Goal: Task Accomplishment & Management: Check status

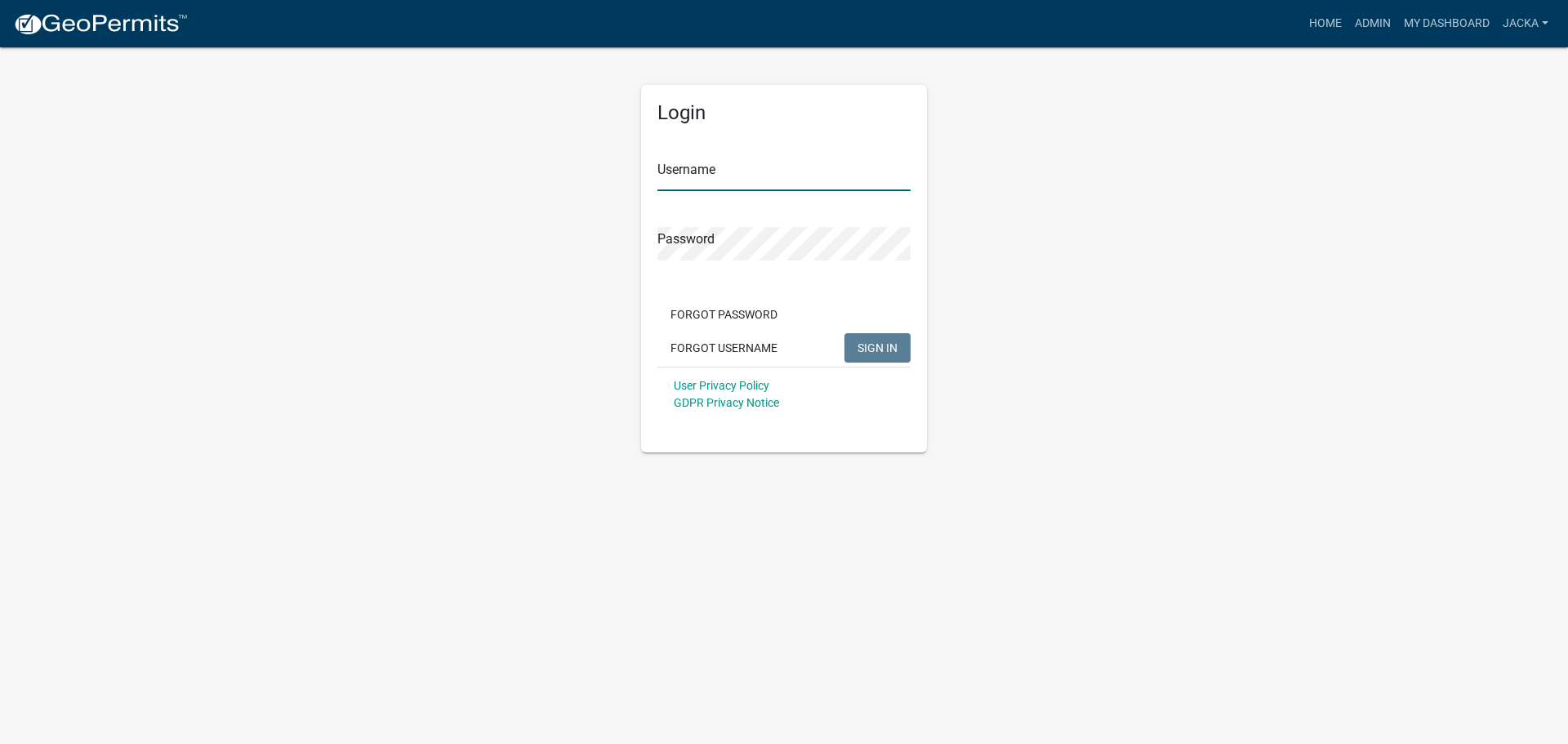
type input "jacka"
click at [888, 360] on button "SIGN IN" at bounding box center [877, 348] width 66 height 30
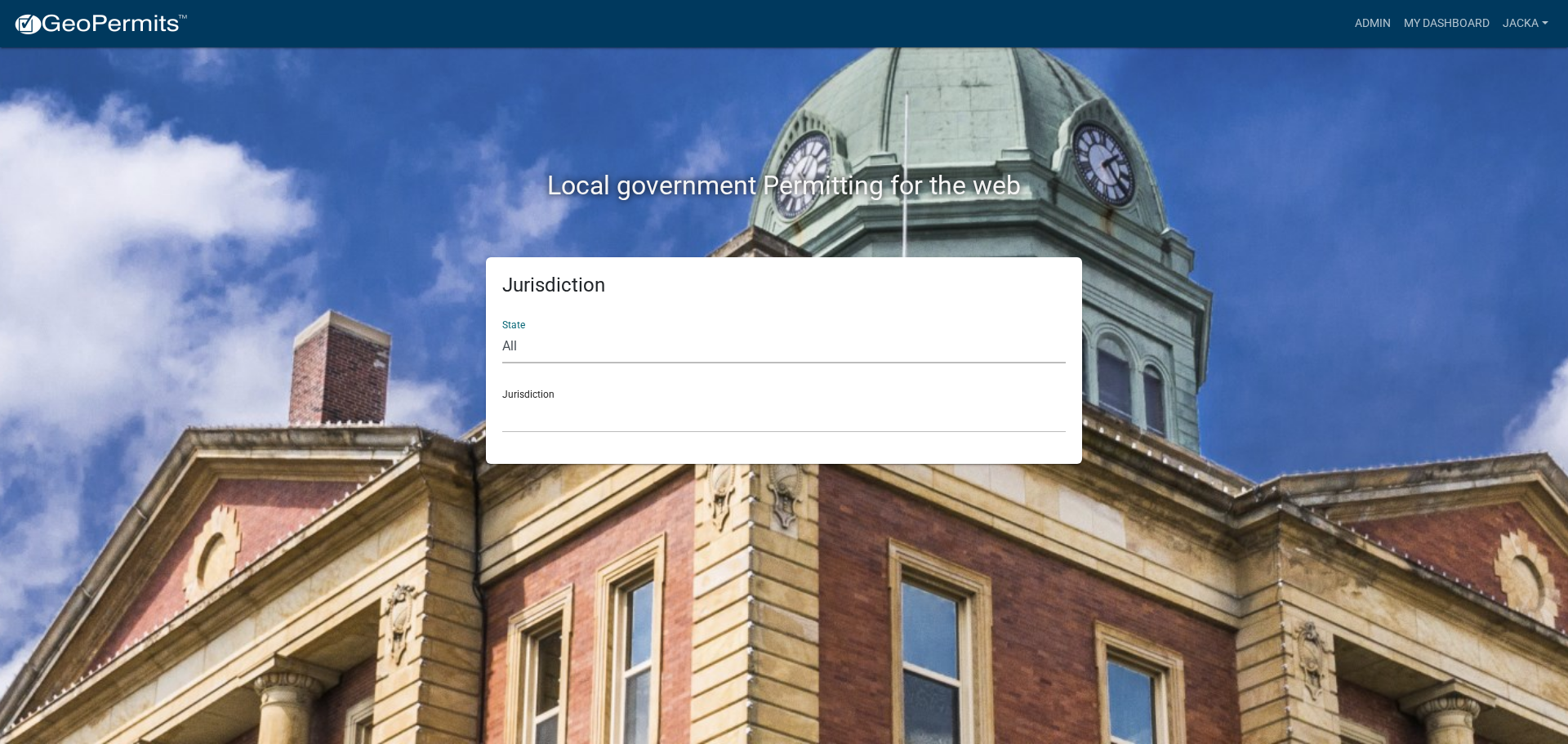
click at [555, 353] on select "All [US_STATE] [US_STATE] [US_STATE] [US_STATE] [US_STATE] [US_STATE] [US_STATE…" at bounding box center [784, 346] width 564 height 33
select select "[US_STATE]"
click at [502, 330] on select "All [US_STATE] [US_STATE] [US_STATE] [US_STATE] [US_STATE] [US_STATE] [US_STATE…" at bounding box center [784, 346] width 564 height 33
click at [540, 420] on select "[GEOGRAPHIC_DATA], [US_STATE] [GEOGRAPHIC_DATA], [US_STATE] [GEOGRAPHIC_DATA], …" at bounding box center [784, 416] width 564 height 33
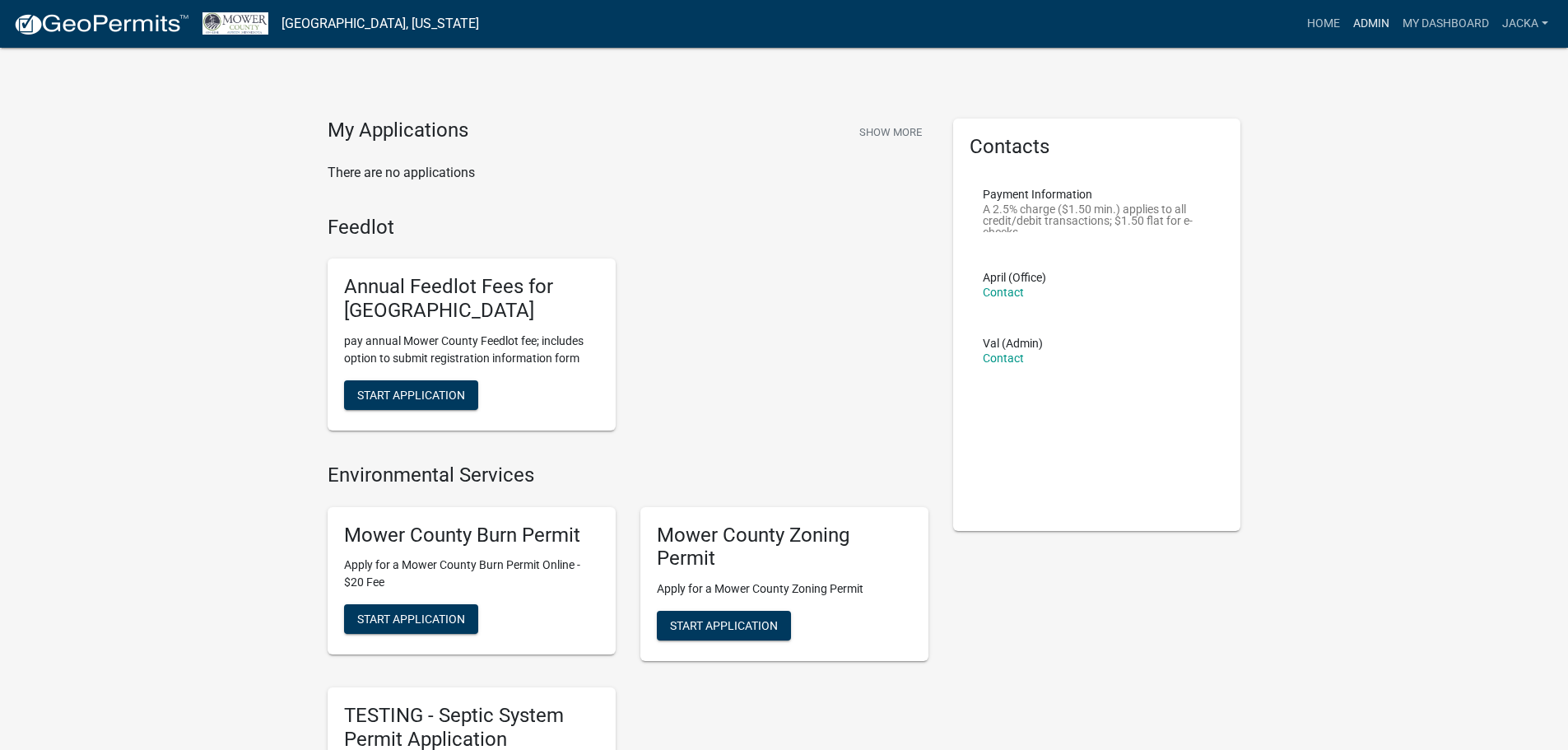
click at [1357, 26] on link "Admin" at bounding box center [1371, 24] width 49 height 32
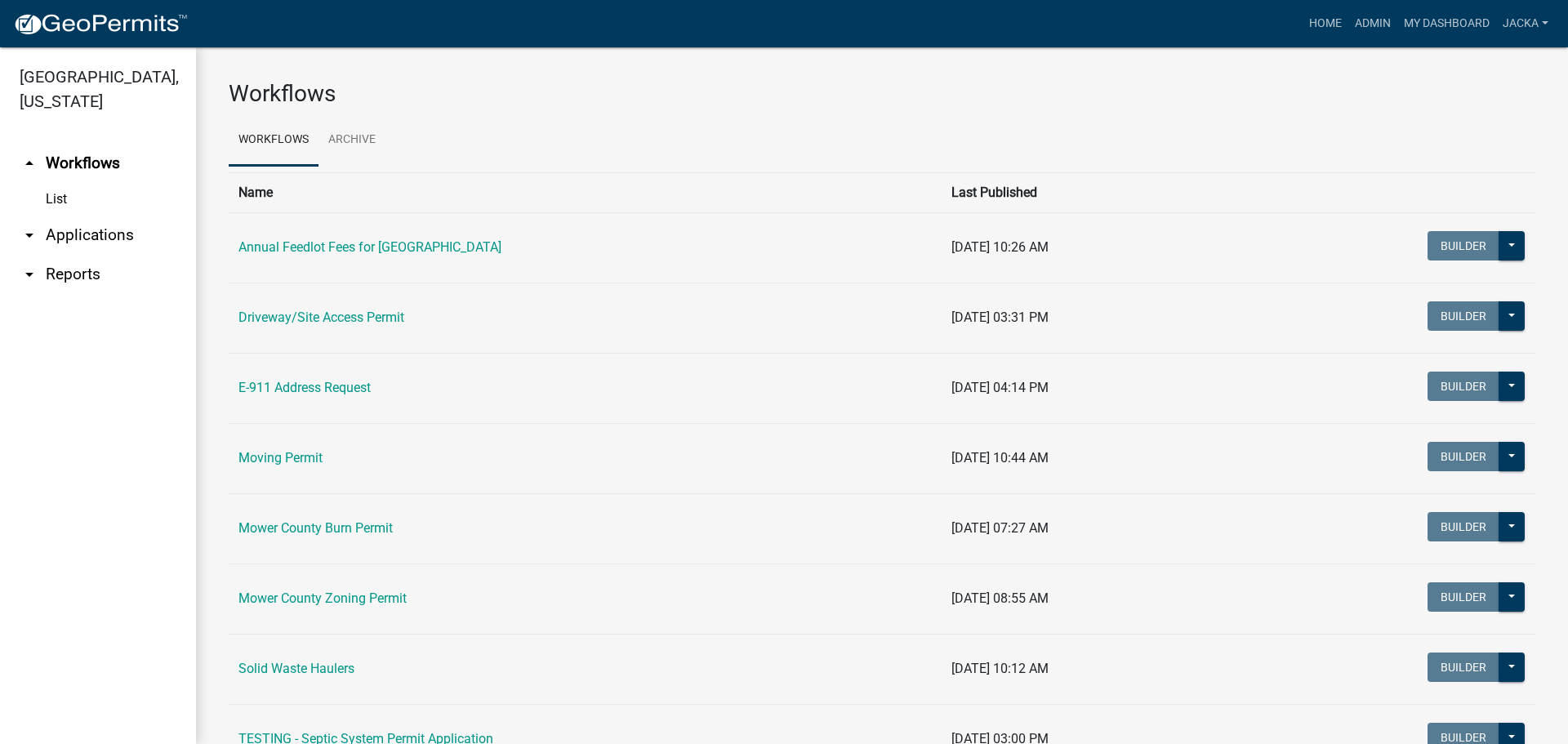
click at [70, 228] on link "arrow_drop_down Applications" at bounding box center [98, 235] width 196 height 39
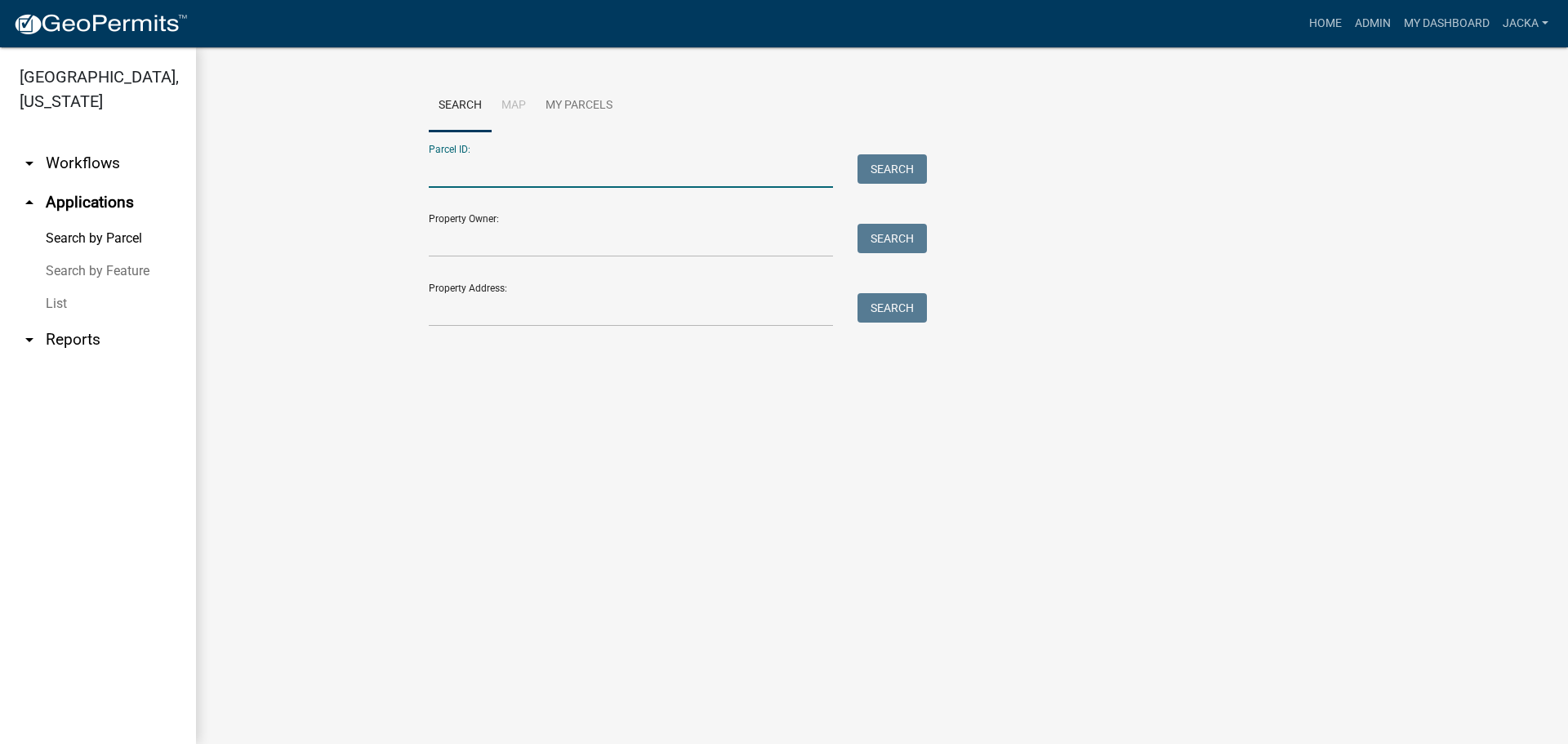
click at [582, 183] on input "Parcel ID:" at bounding box center [631, 171] width 404 height 33
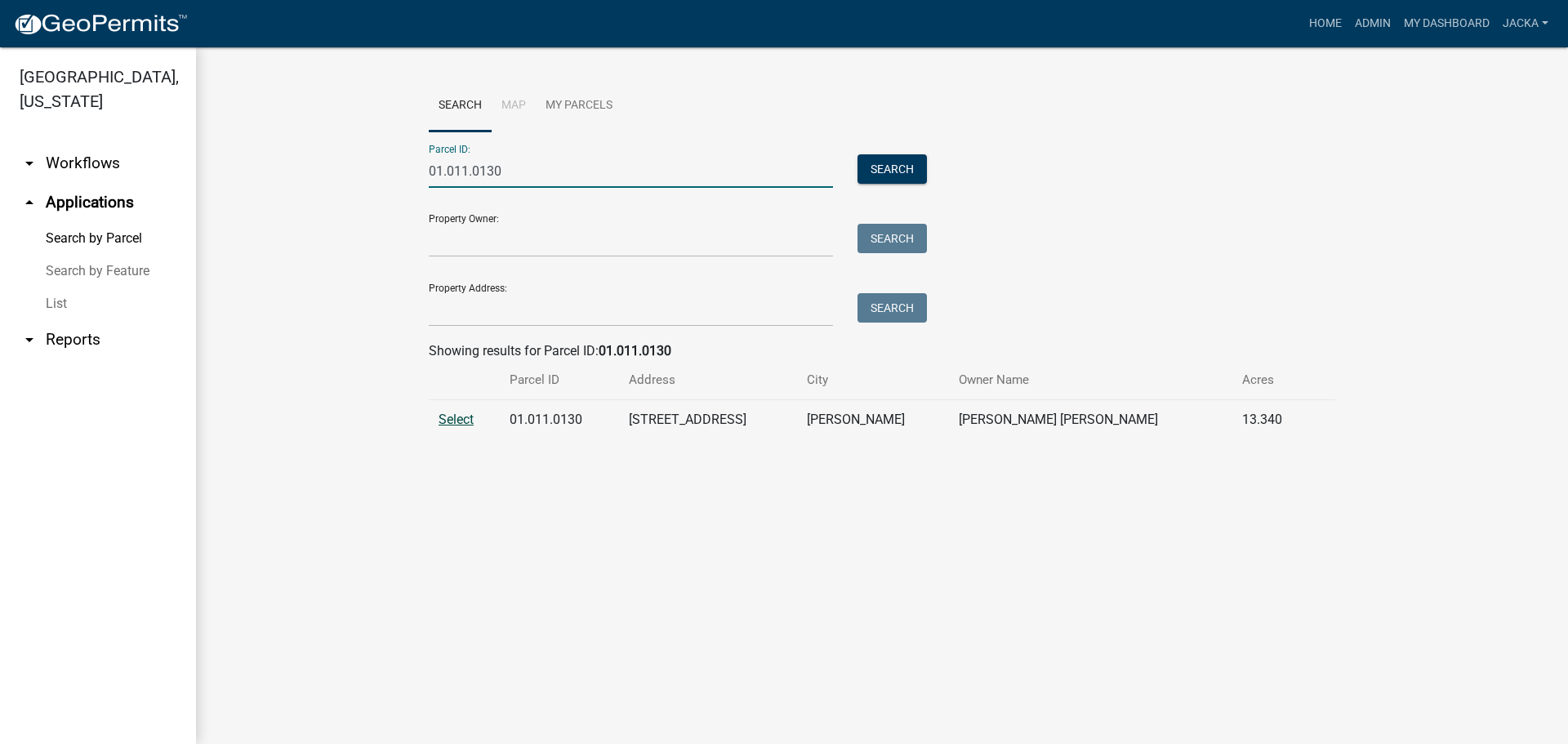
type input "01.011.0130"
click at [462, 413] on span "Select" at bounding box center [456, 419] width 35 height 16
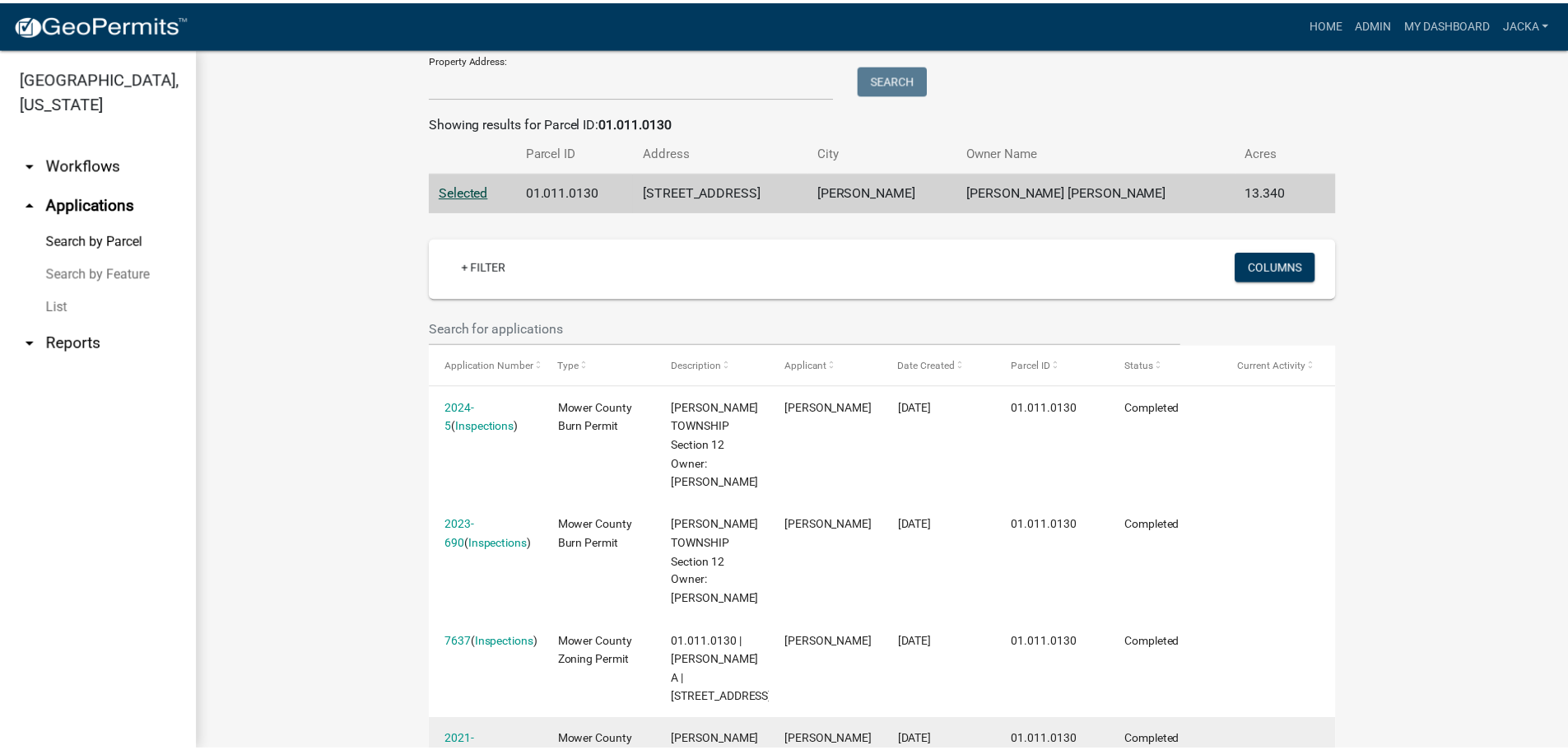
scroll to position [418, 0]
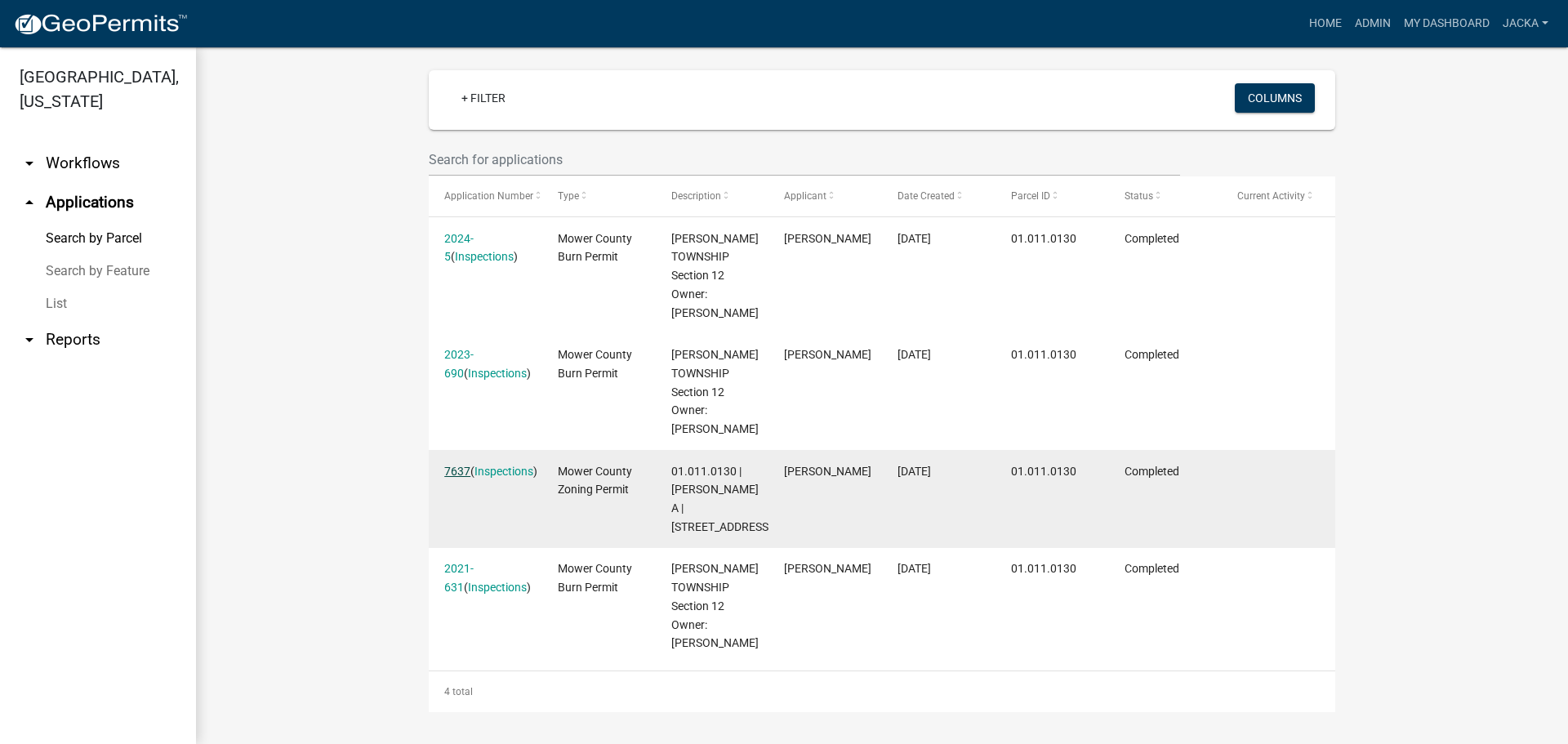
click at [453, 465] on link "7637" at bounding box center [457, 471] width 26 height 13
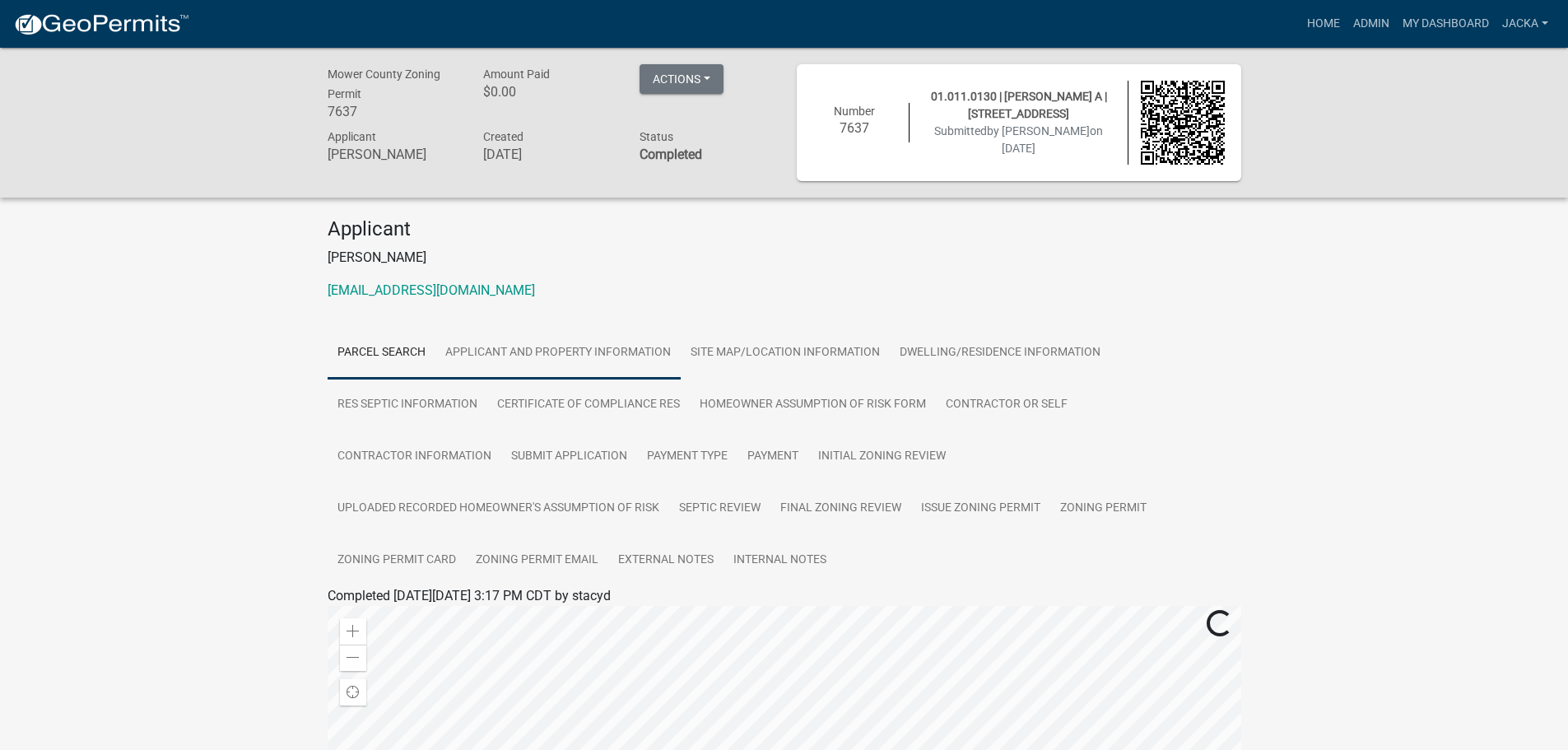
click at [584, 346] on link "Applicant and Property Information" at bounding box center [558, 352] width 245 height 52
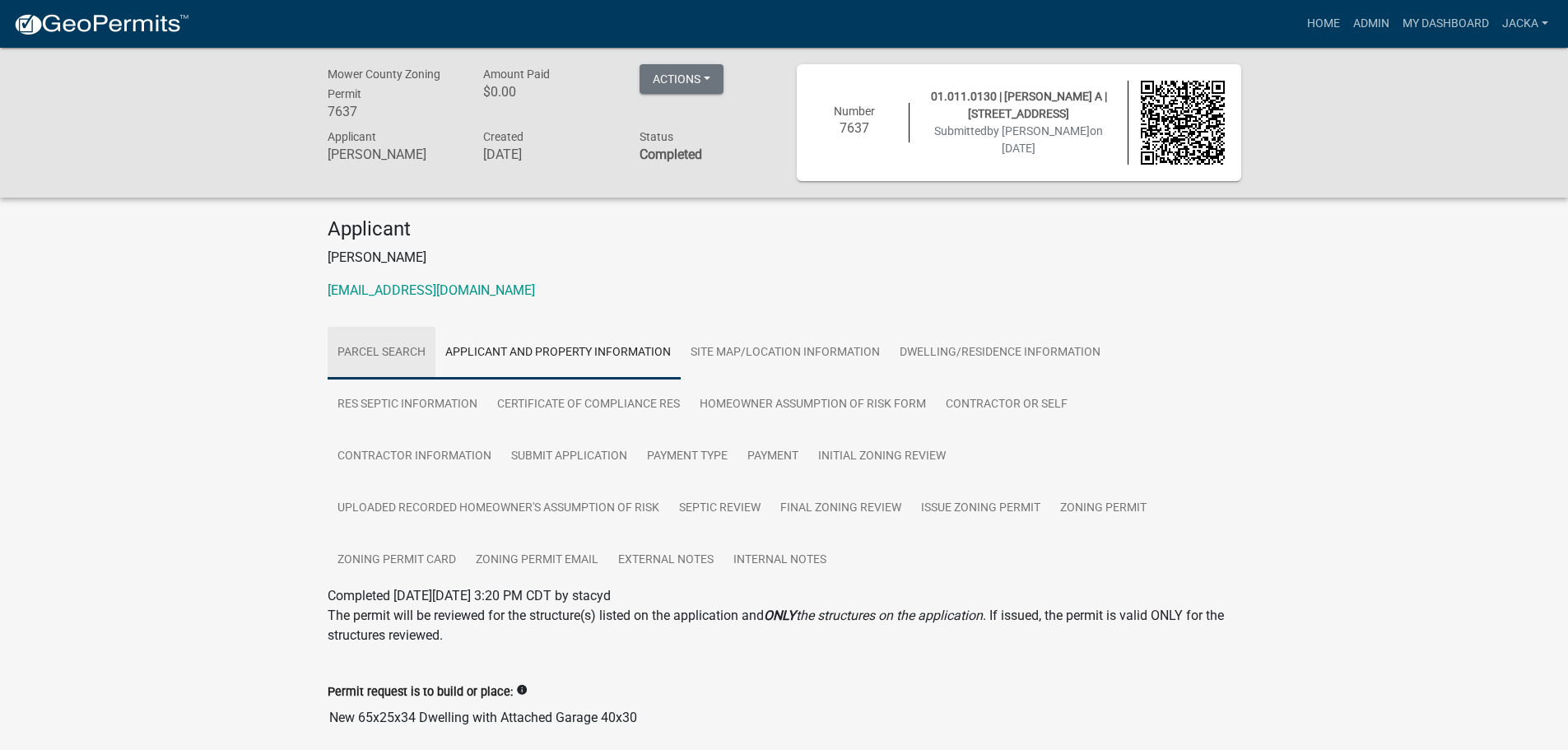
click at [385, 338] on link "Parcel search" at bounding box center [381, 352] width 107 height 52
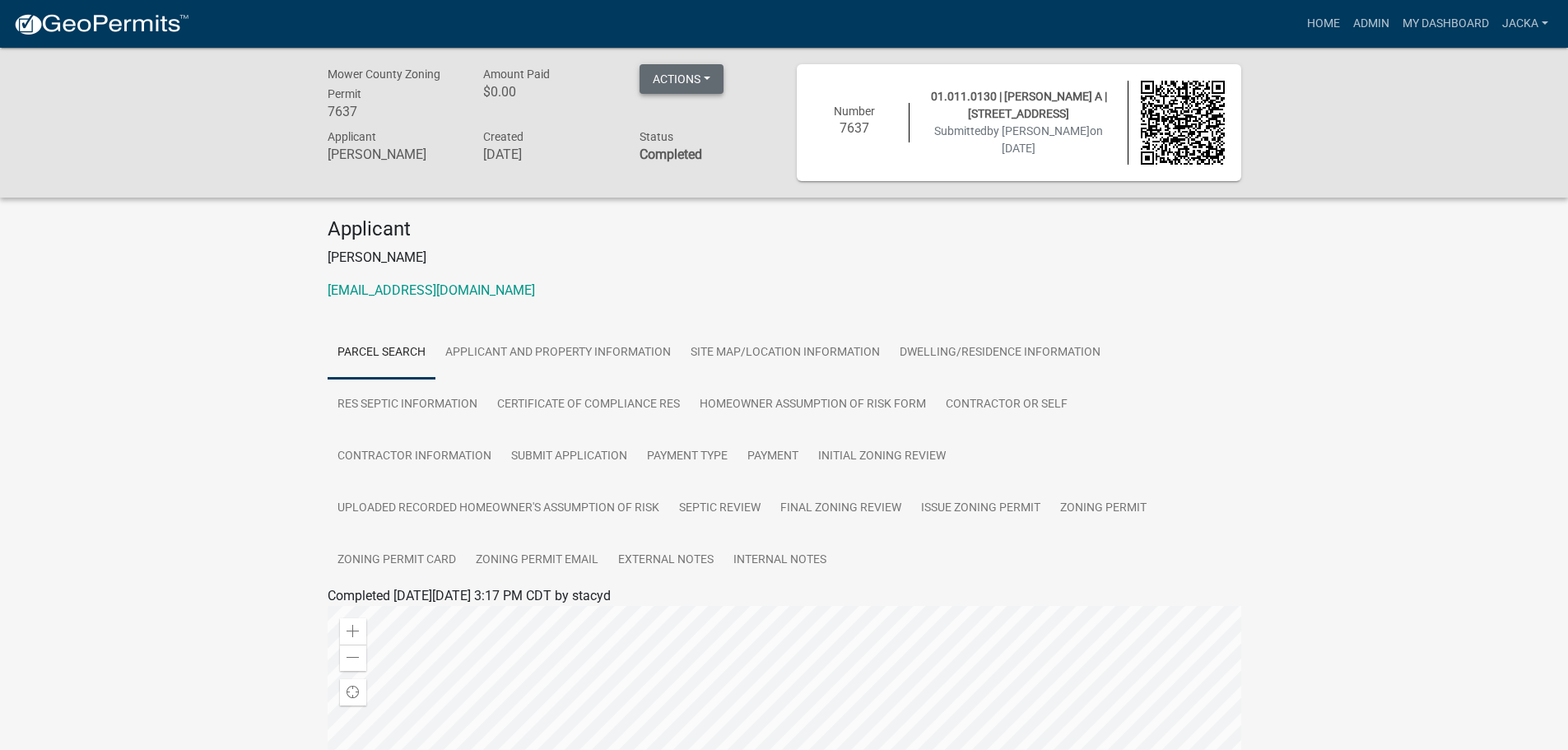
click at [658, 78] on button "Actions" at bounding box center [681, 79] width 84 height 30
click at [667, 129] on link "Printer Friendly" at bounding box center [705, 121] width 132 height 39
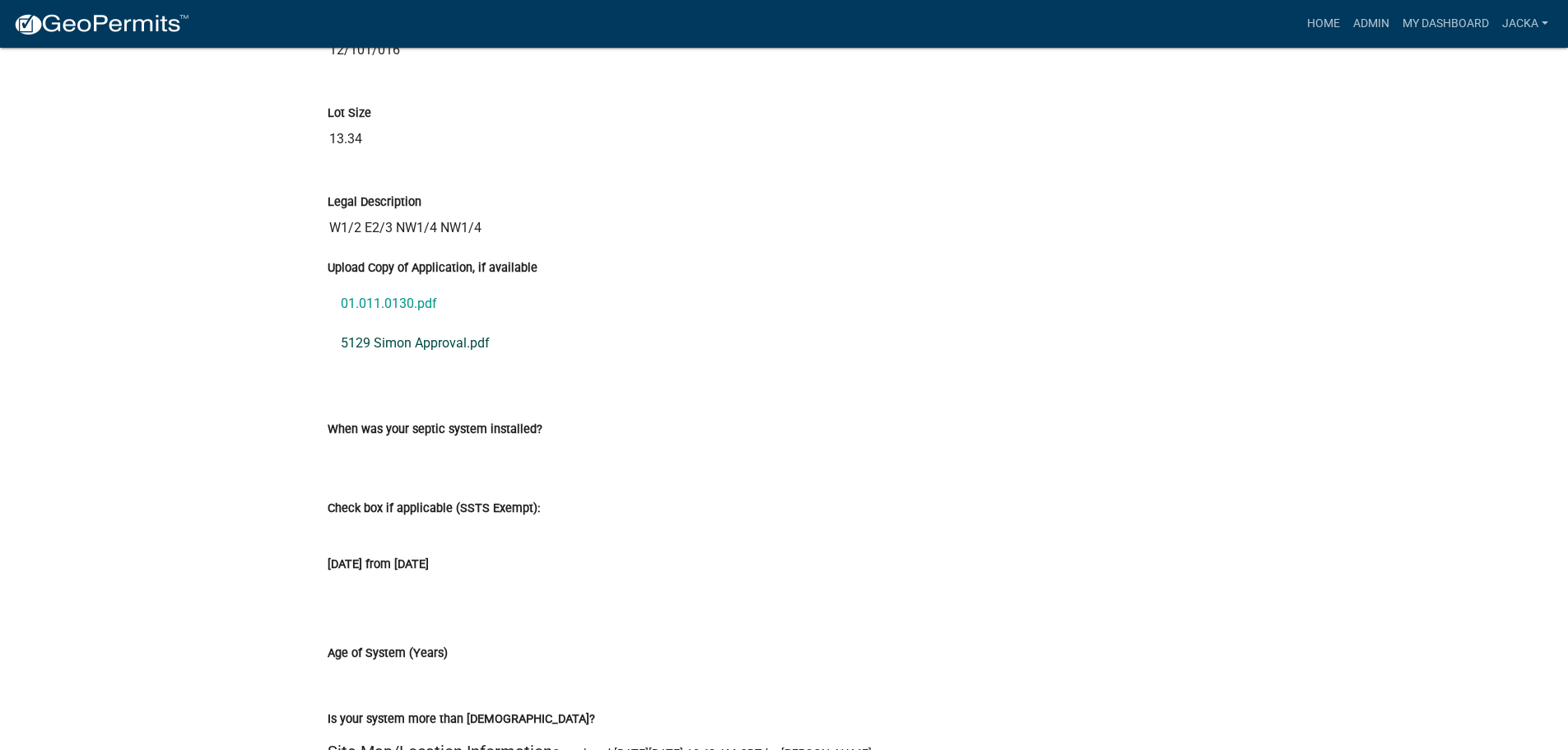
scroll to position [2305, 0]
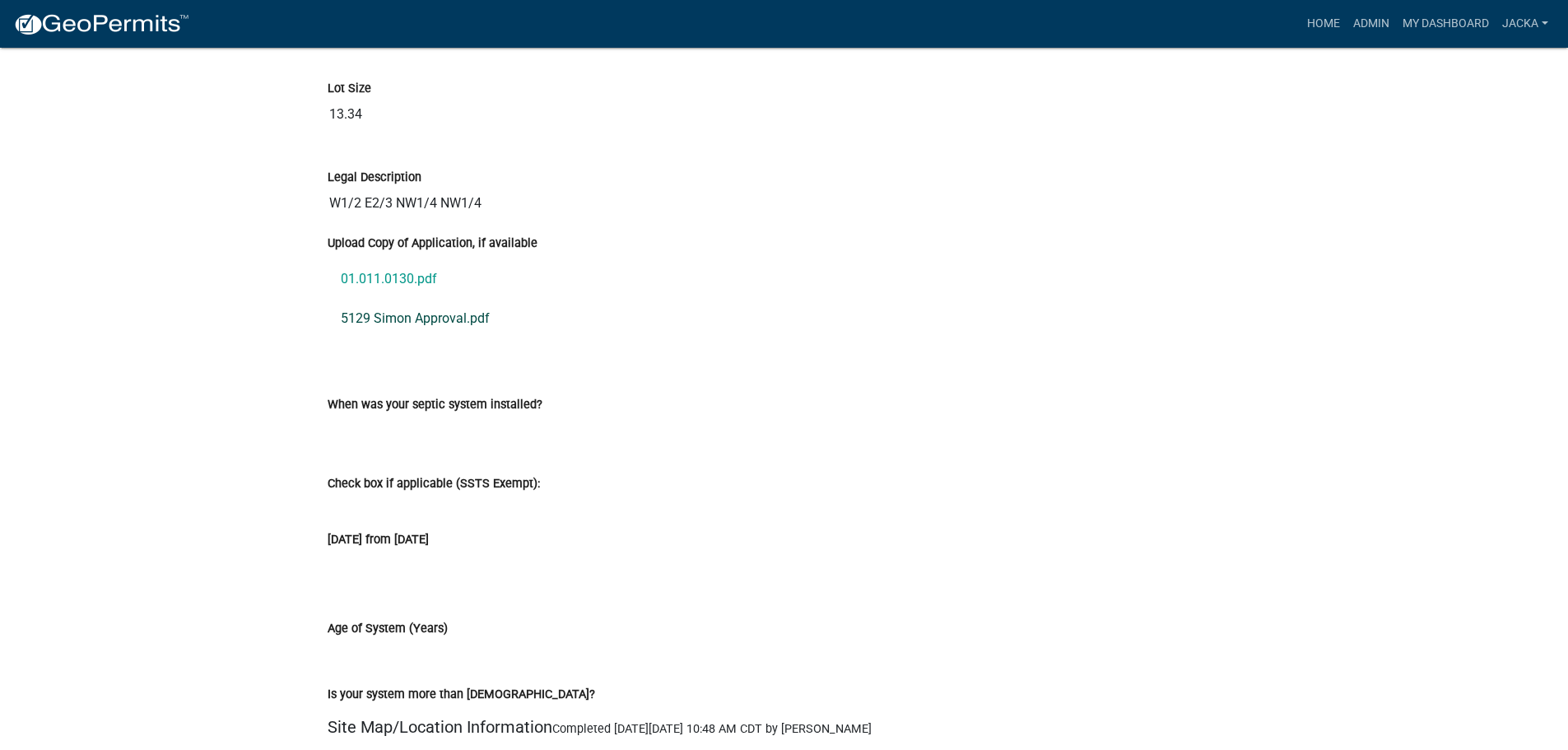
click at [460, 319] on link "5129 Simon Approval.pdf" at bounding box center [784, 318] width 913 height 39
click at [377, 318] on link "5129 Simon Approval.pdf" at bounding box center [784, 318] width 913 height 39
click at [396, 277] on link "01.011.0130.pdf" at bounding box center [784, 278] width 913 height 39
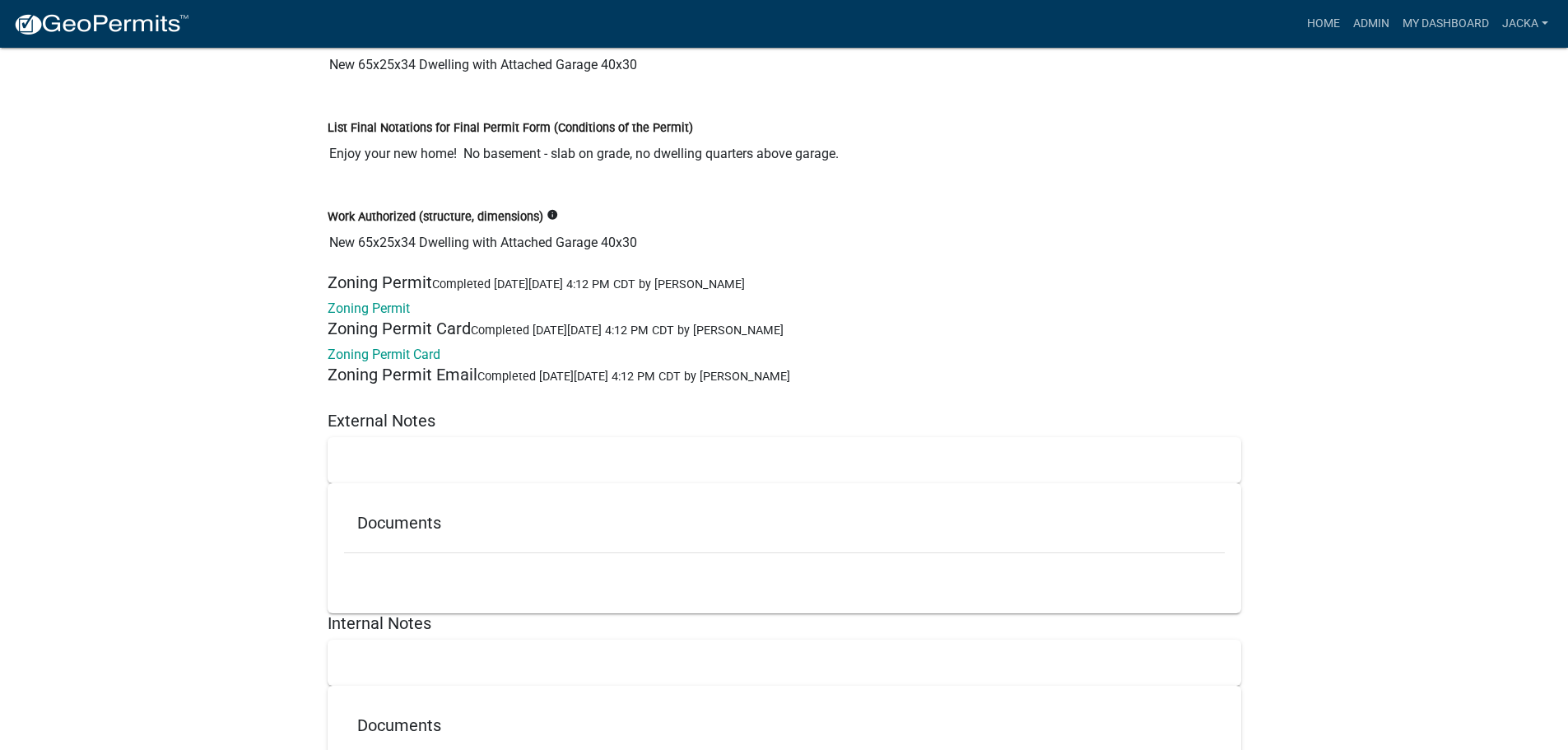
scroll to position [11770, 0]
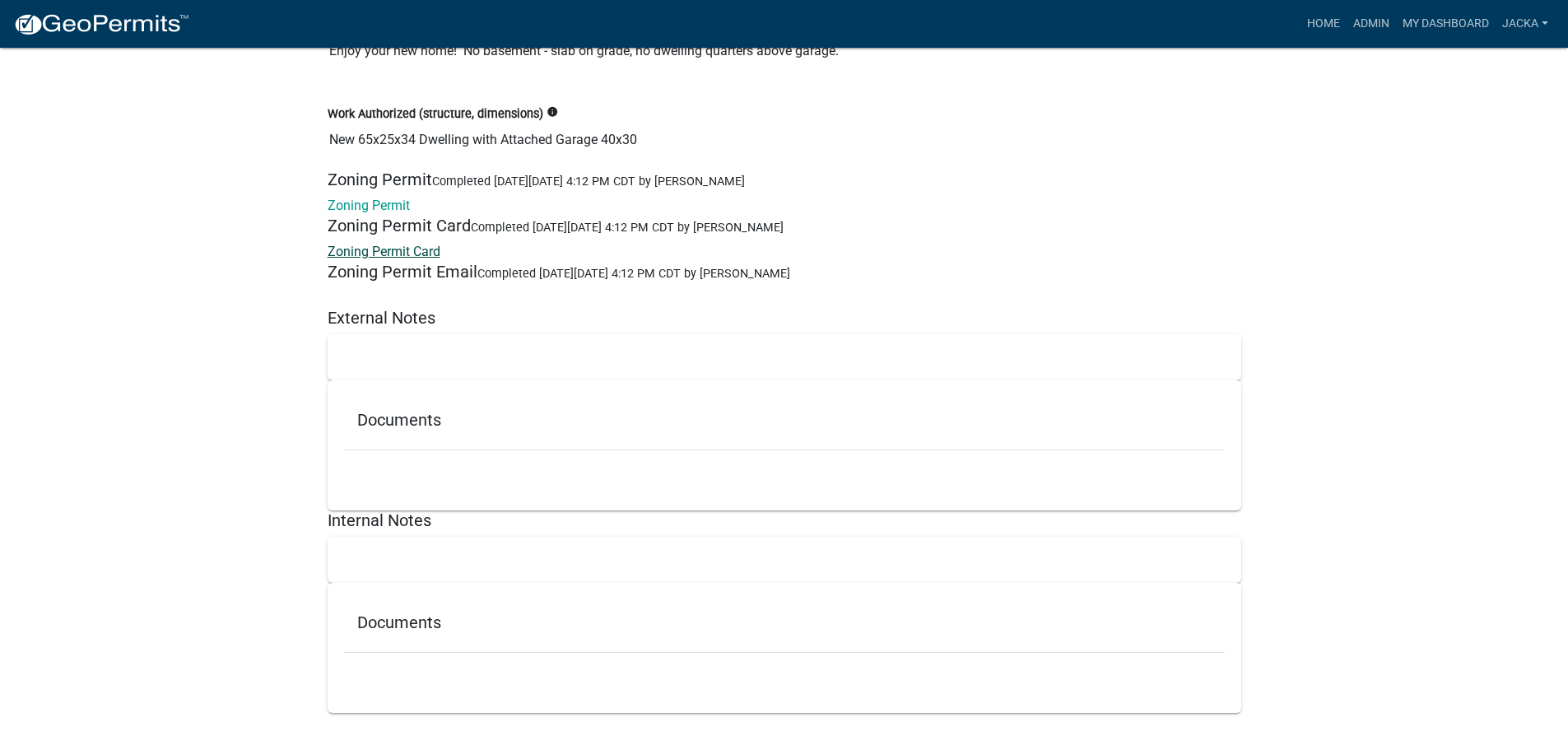
click at [392, 249] on link "Zoning Permit Card" at bounding box center [383, 251] width 112 height 16
